Goal: Information Seeking & Learning: Find specific page/section

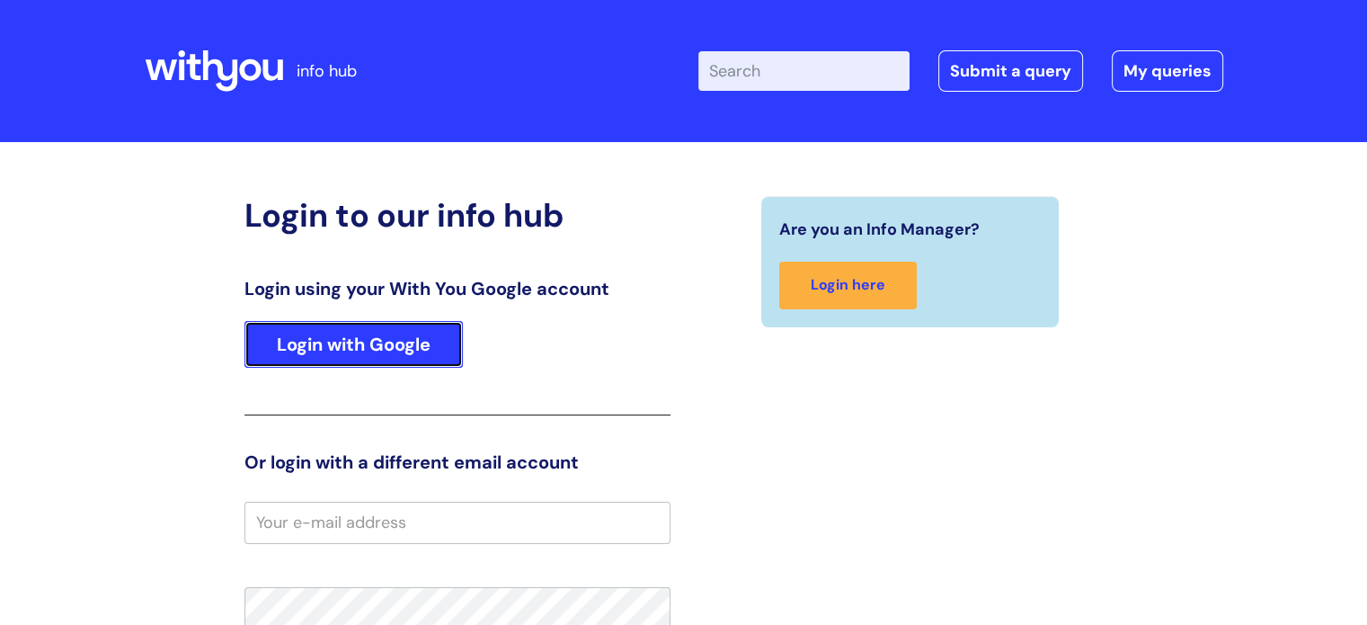
click at [397, 334] on link "Login with Google" at bounding box center [354, 344] width 218 height 47
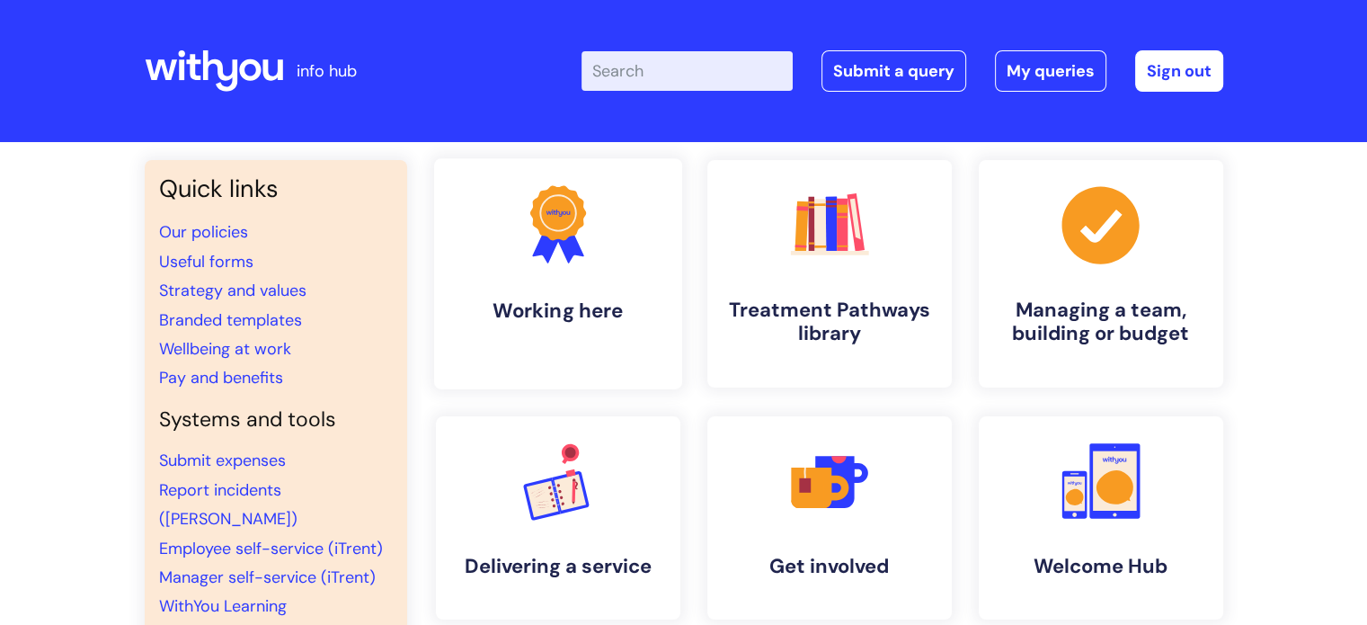
click at [567, 298] on h4 "Working here" at bounding box center [558, 310] width 219 height 24
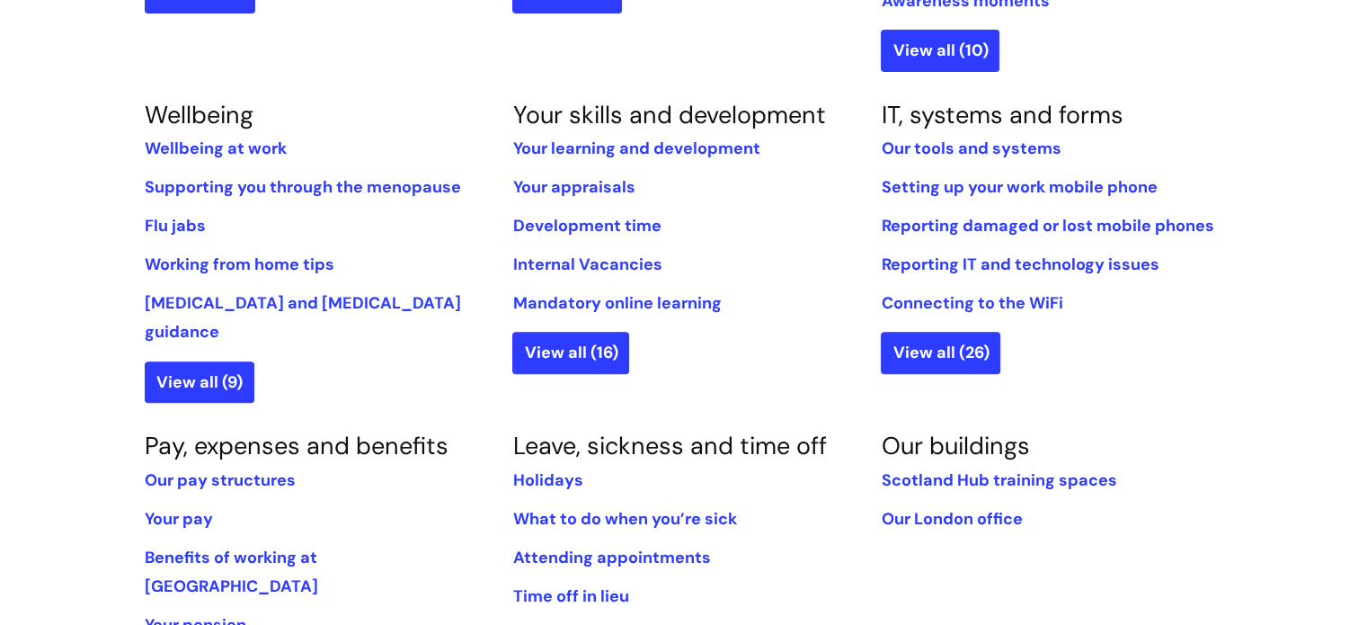
scroll to position [741, 0]
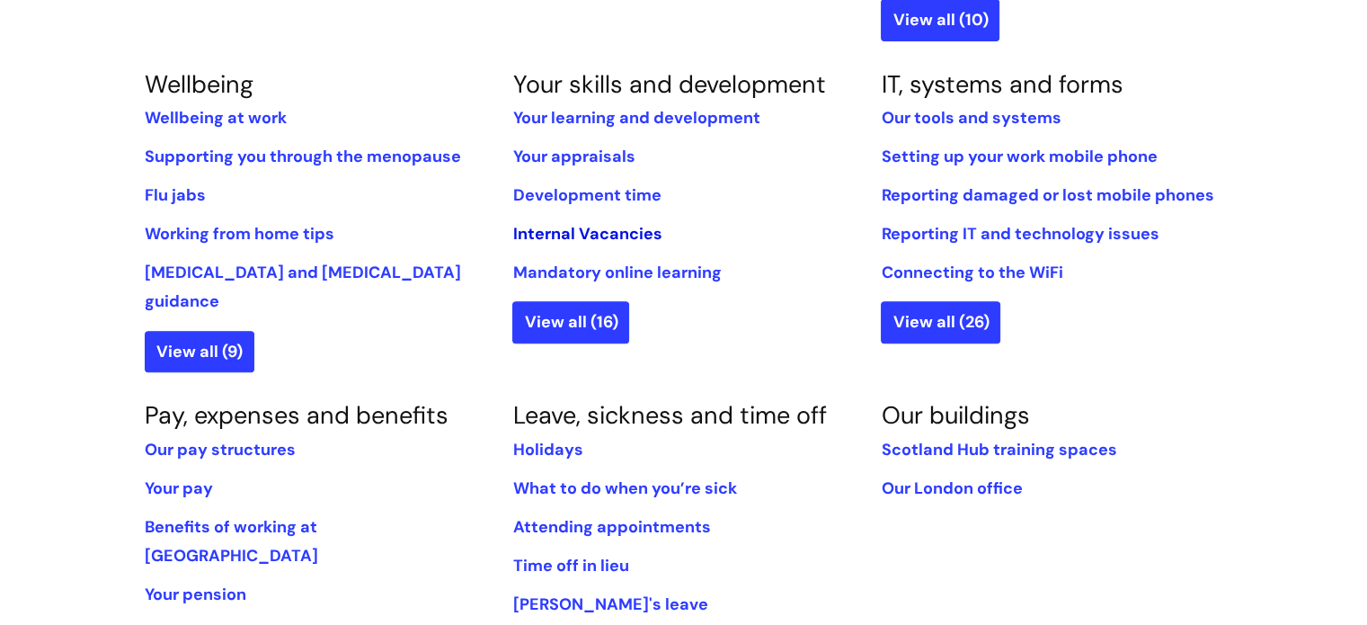
click at [541, 233] on link "Internal Vacancies" at bounding box center [586, 234] width 149 height 22
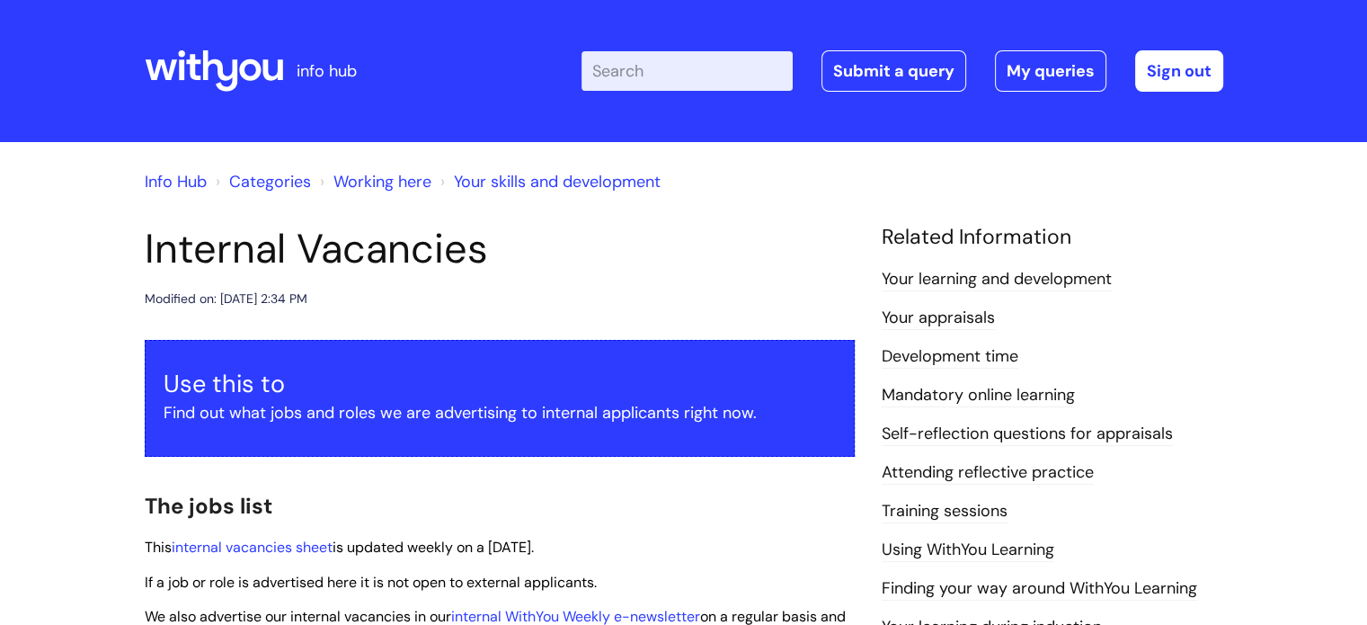
drag, startPoint x: 0, startPoint y: 0, endPoint x: 342, endPoint y: 451, distance: 566.0
click at [304, 547] on link "internal vacancies sheet" at bounding box center [252, 547] width 161 height 19
